Goal: Task Accomplishment & Management: Use online tool/utility

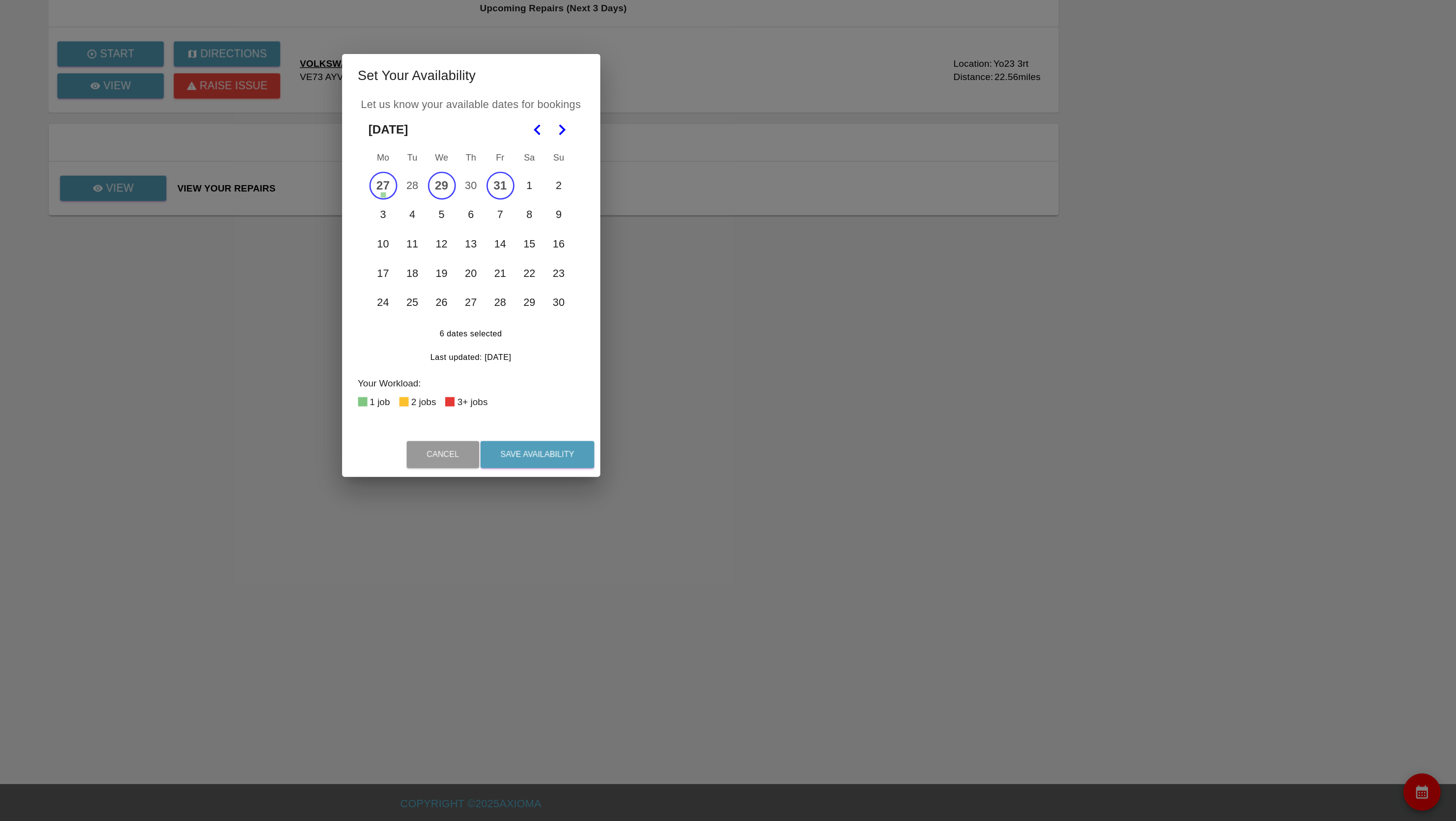
click at [897, 562] on div "Set Your Availability Let us know your available dates for bookings November 20…" at bounding box center [728, 410] width 1456 height 821
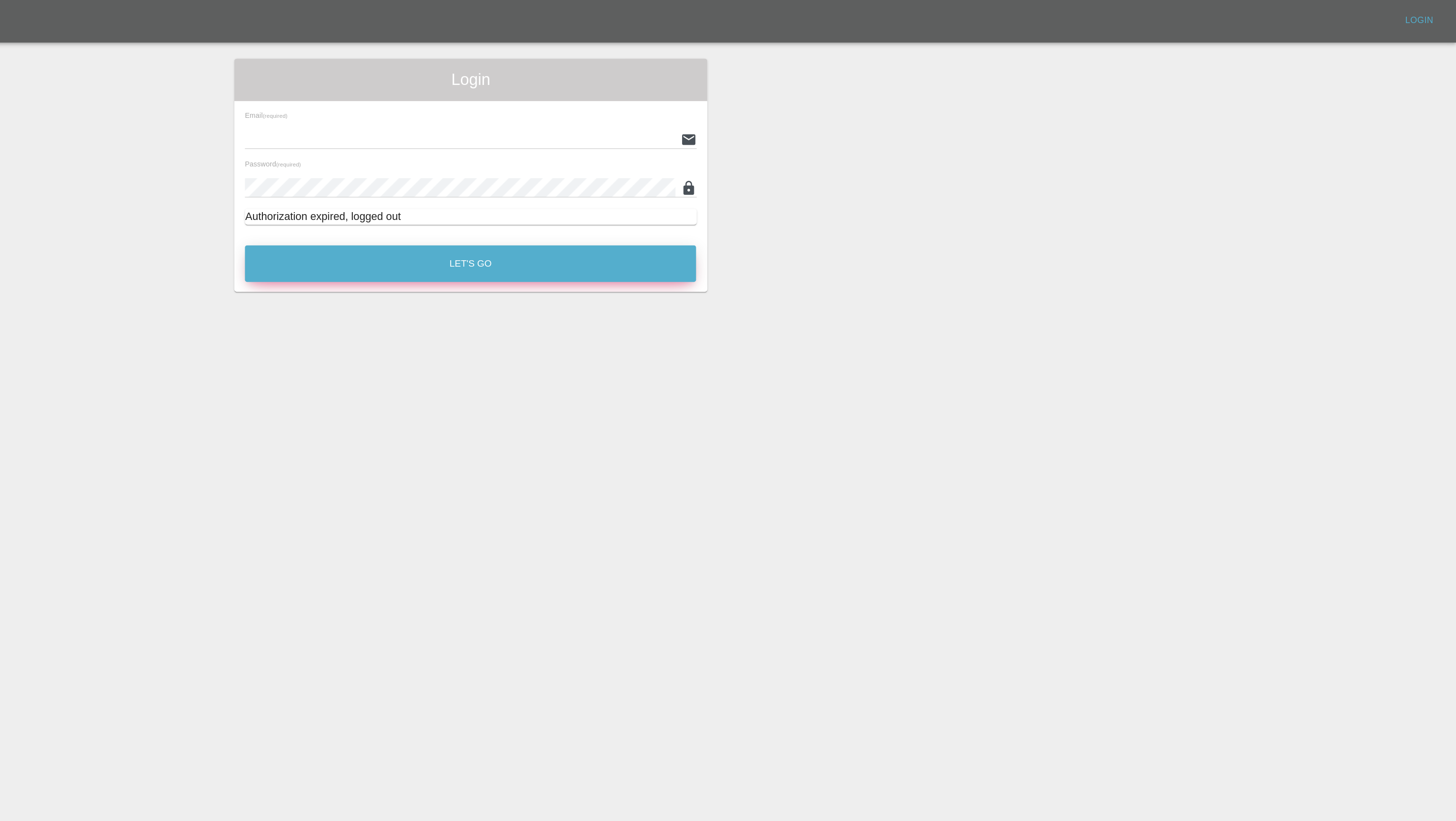
type input "[PERSON_NAME][EMAIL_ADDRESS][PERSON_NAME][DOMAIN_NAME]"
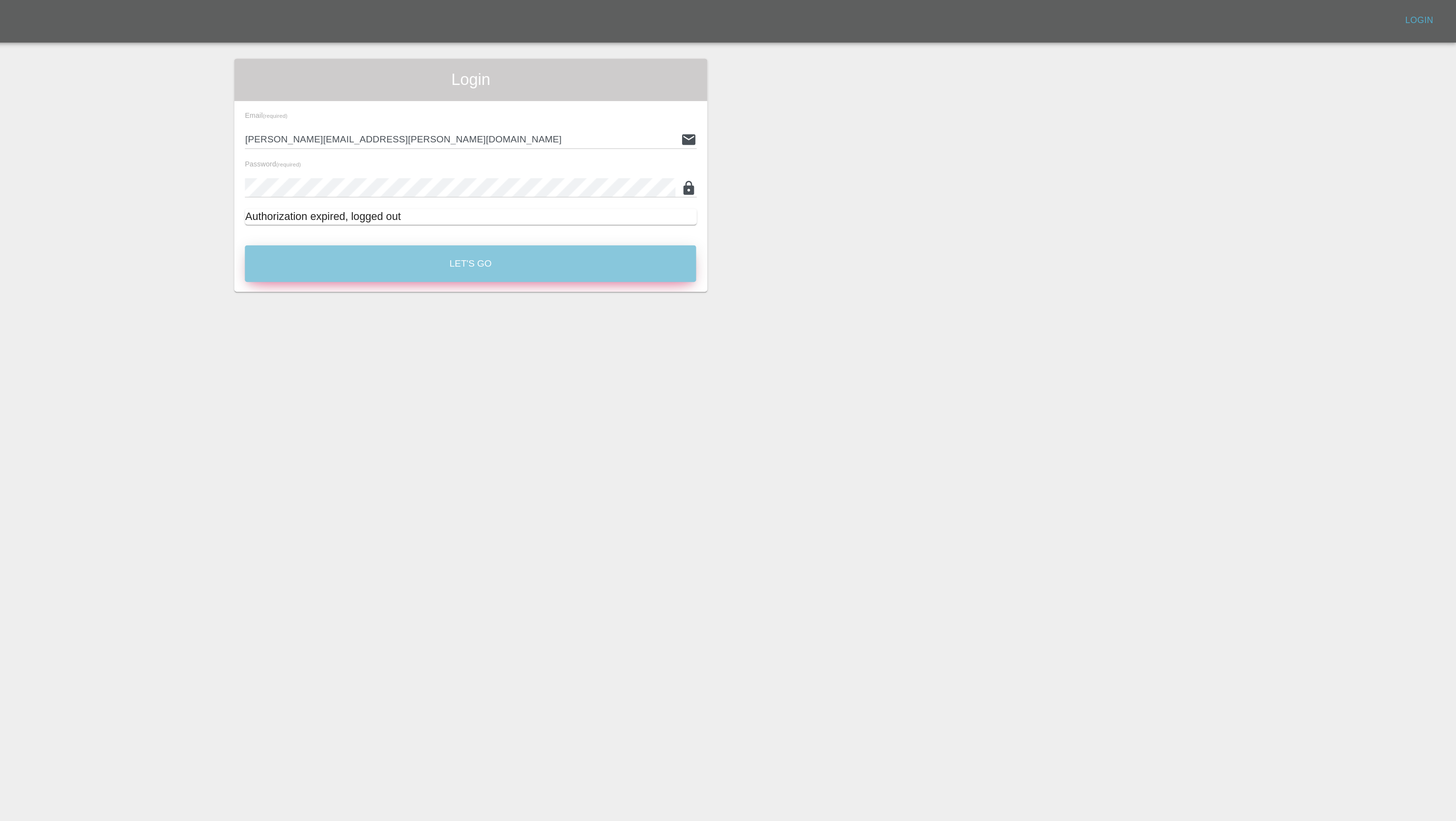
click at [749, 199] on button "Let's Go" at bounding box center [728, 195] width 333 height 27
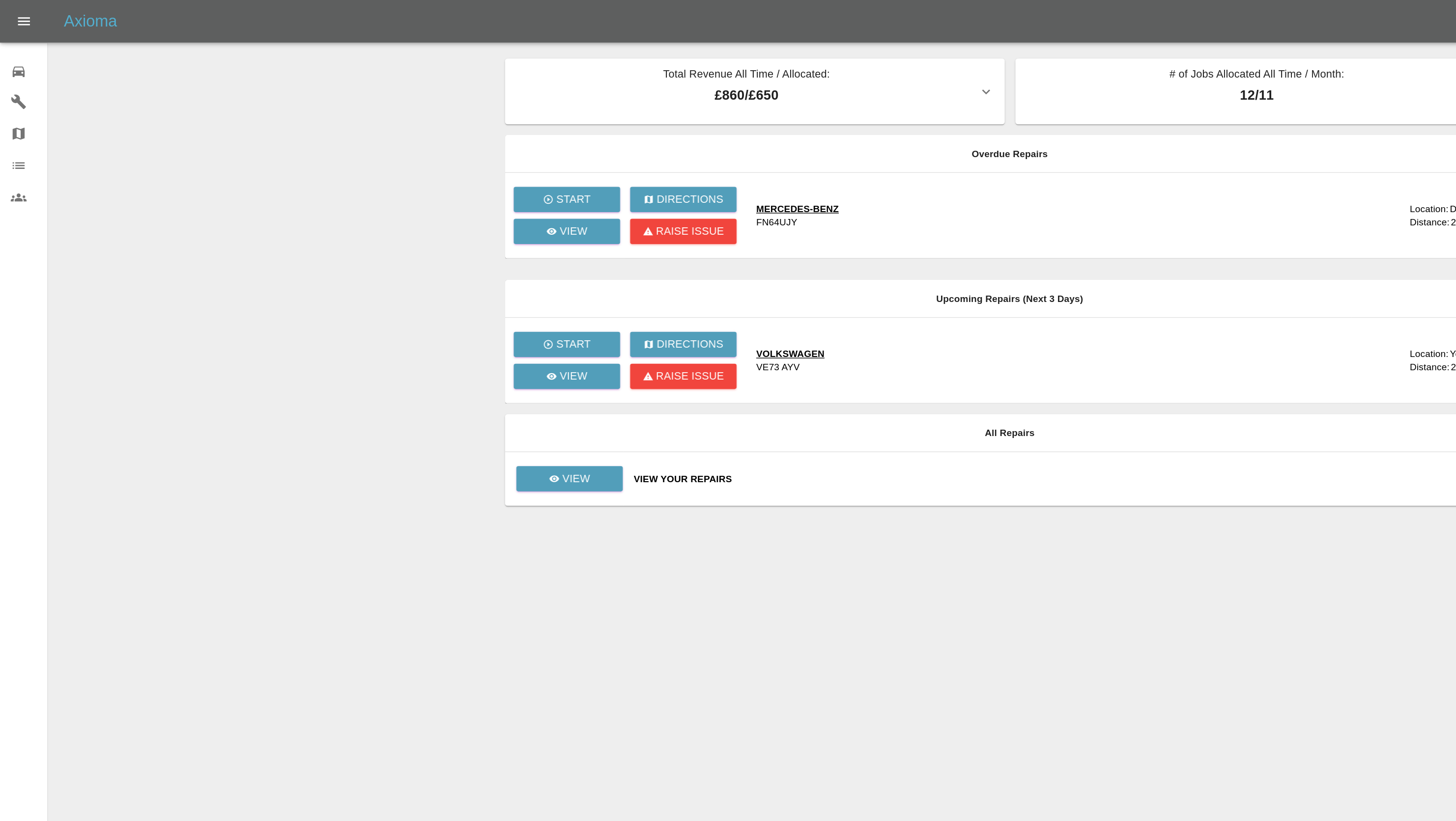
click at [796, 570] on div at bounding box center [728, 410] width 1456 height 821
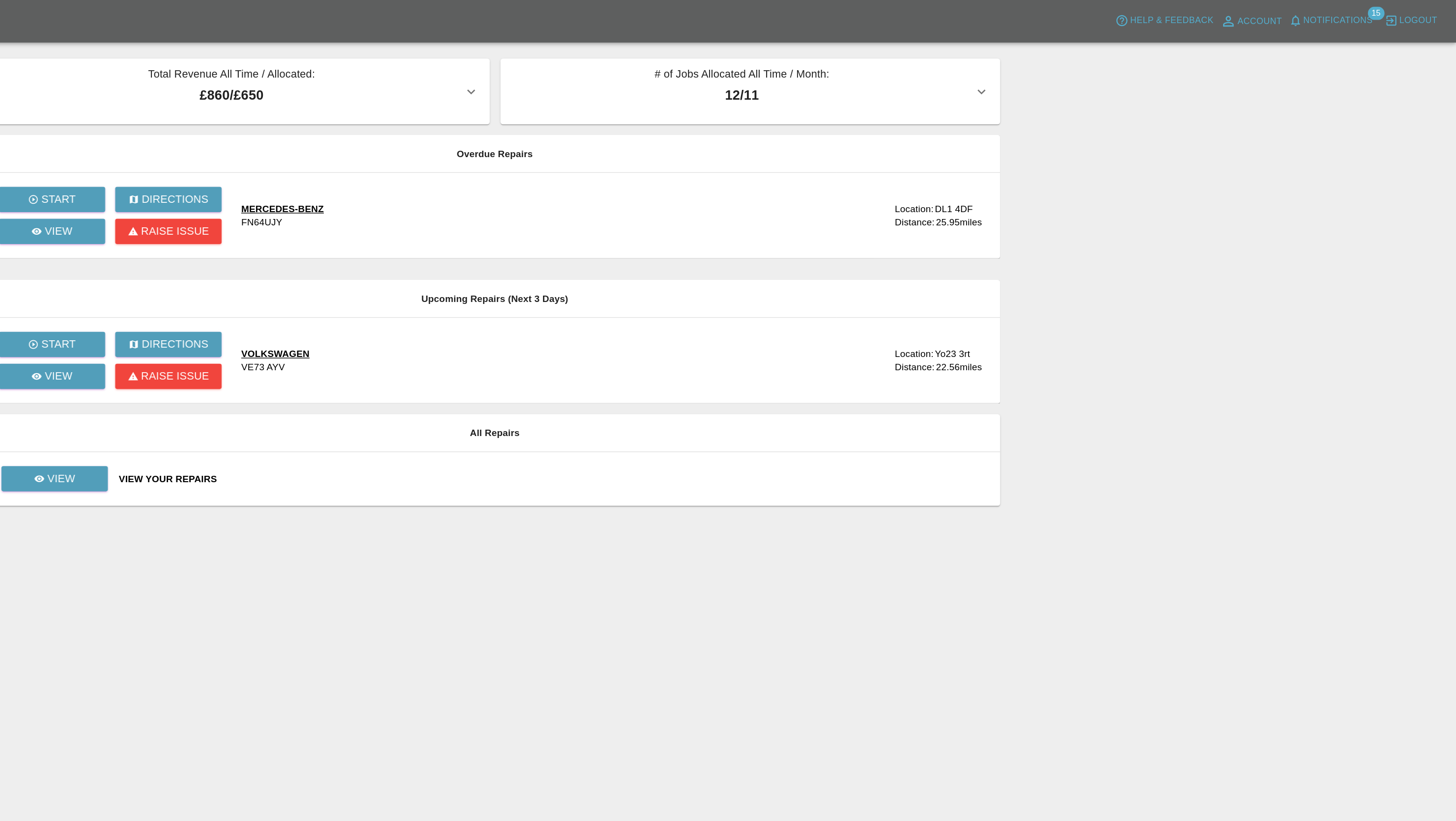
click at [483, 354] on div "View Your Repairs" at bounding box center [790, 353] width 643 height 10
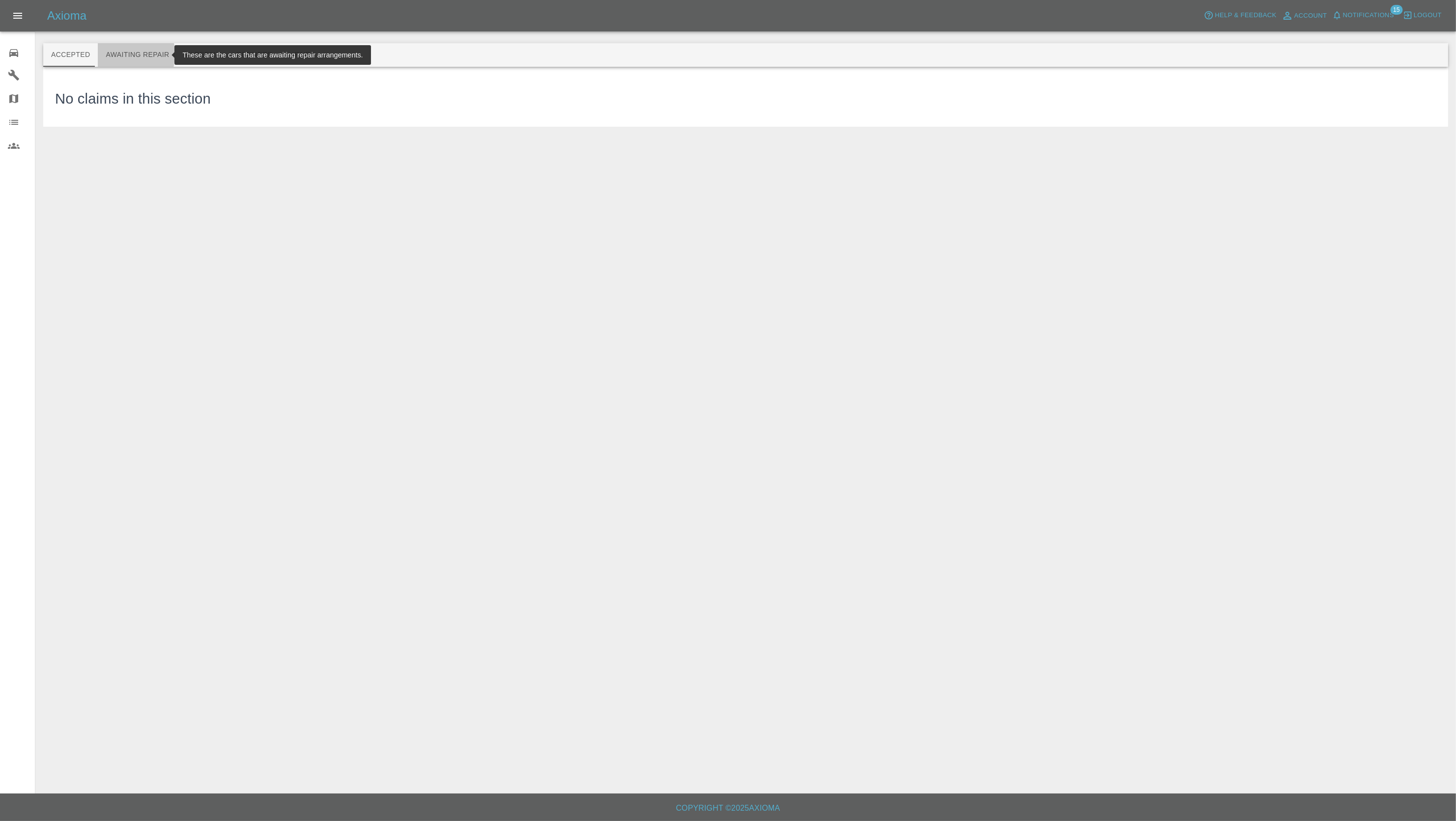
click at [110, 54] on button "Awaiting Repair" at bounding box center [137, 54] width 79 height 23
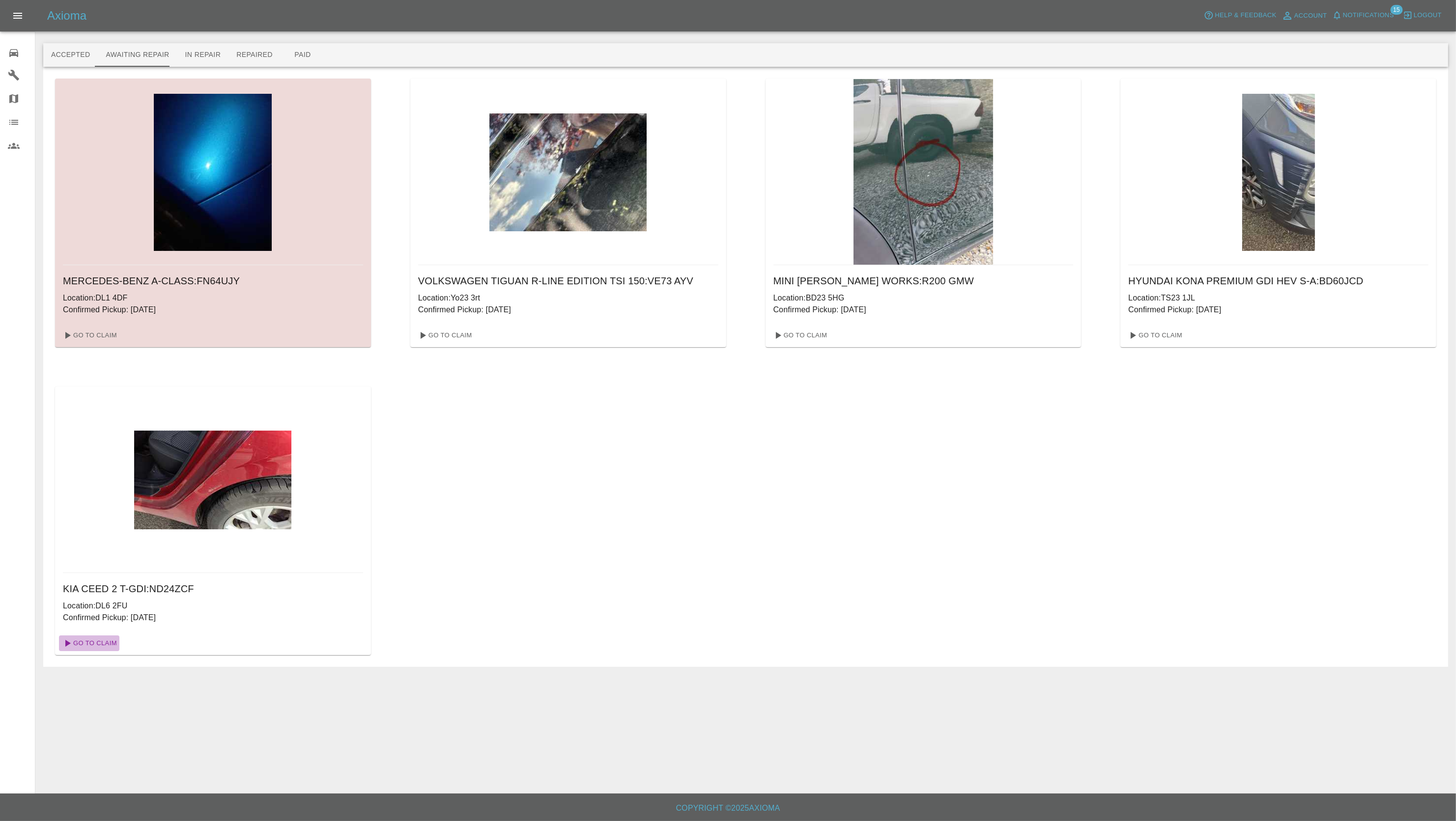
click at [96, 645] on link "Go To Claim" at bounding box center [89, 643] width 61 height 15
